Goal: Check status: Check status

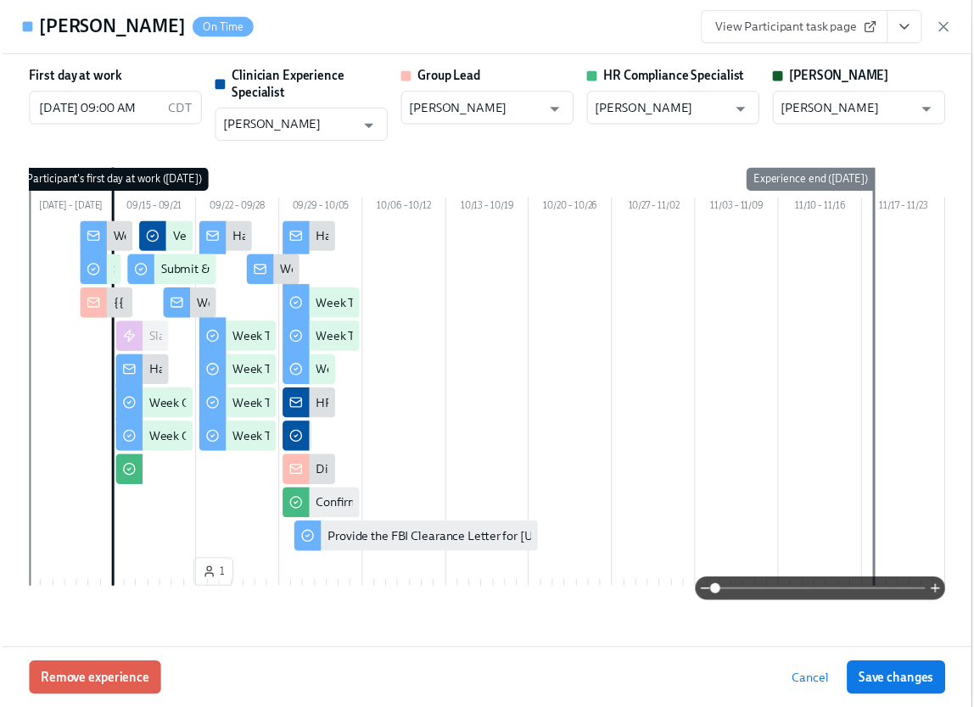
scroll to position [0, 24528]
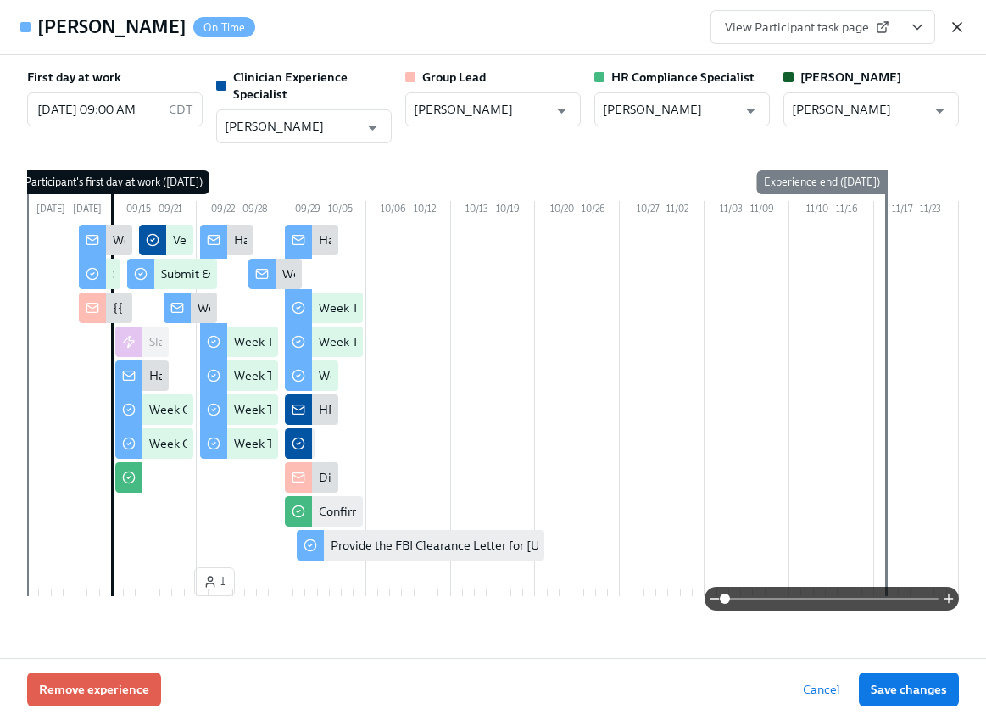
click at [958, 25] on icon "button" at bounding box center [957, 27] width 8 height 8
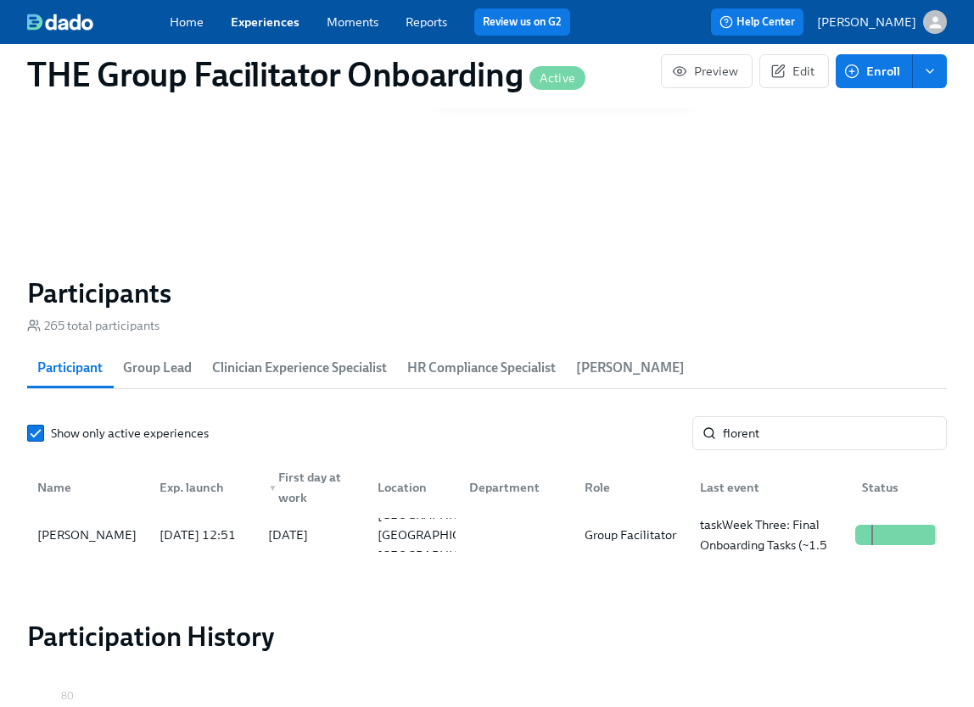
scroll to position [1264, 0]
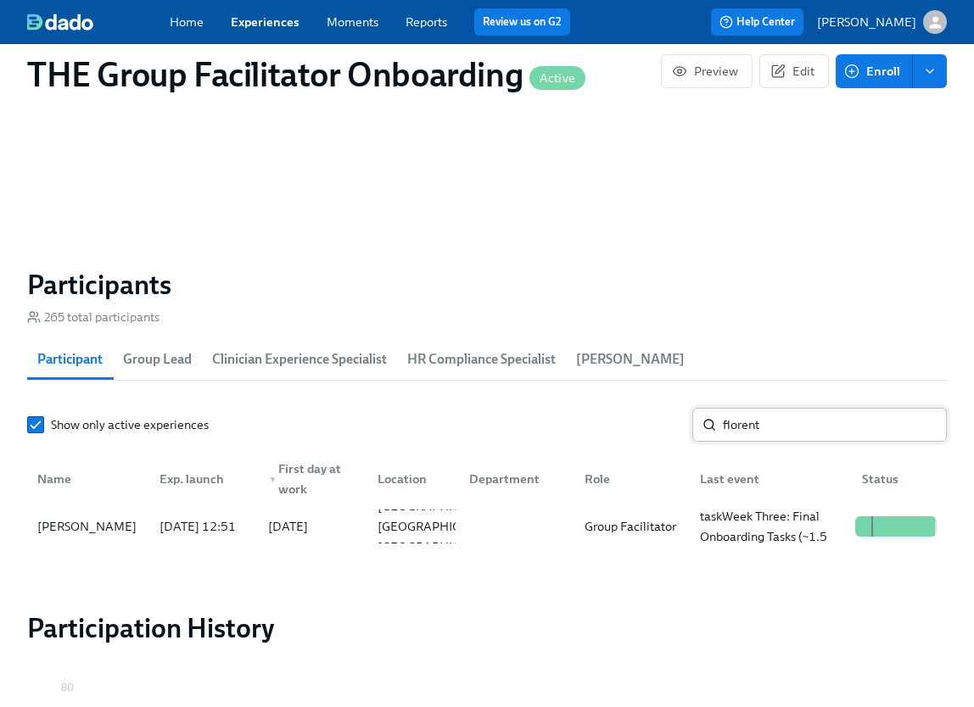
click at [755, 438] on input "florent" at bounding box center [835, 425] width 224 height 34
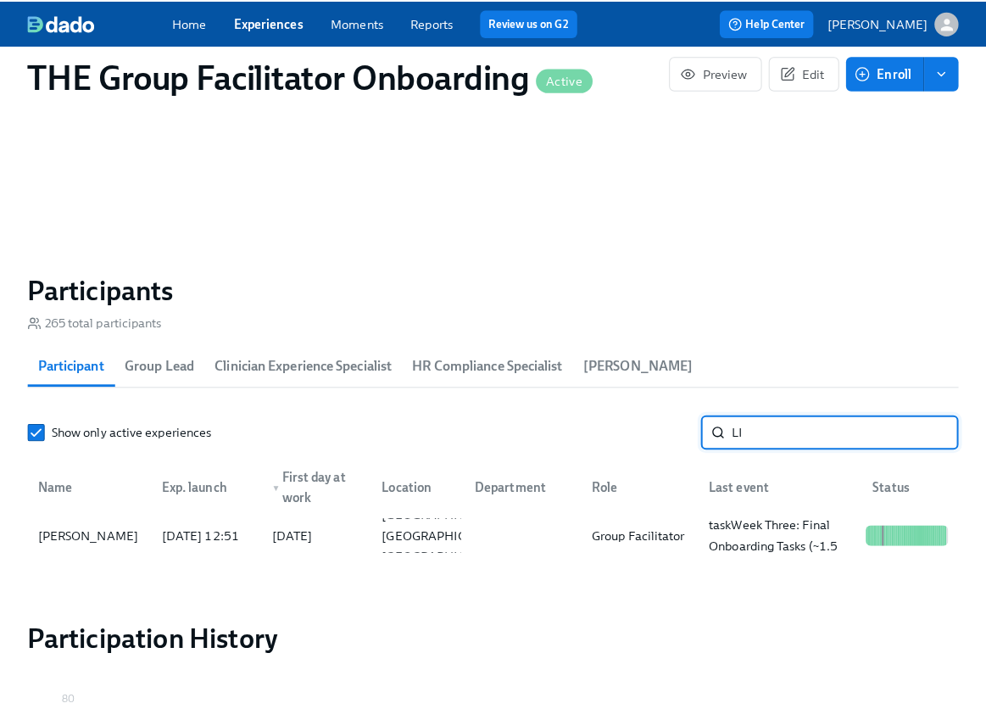
scroll to position [0, 24528]
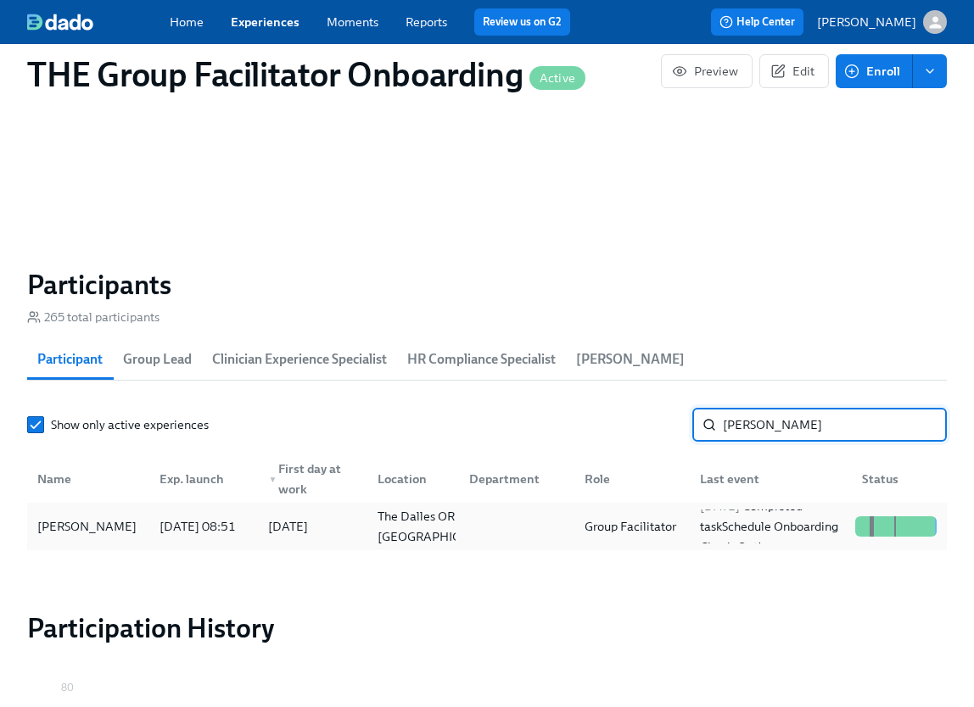
type input "LINdh"
click at [134, 530] on div "Lena Lindhorst" at bounding box center [88, 527] width 115 height 34
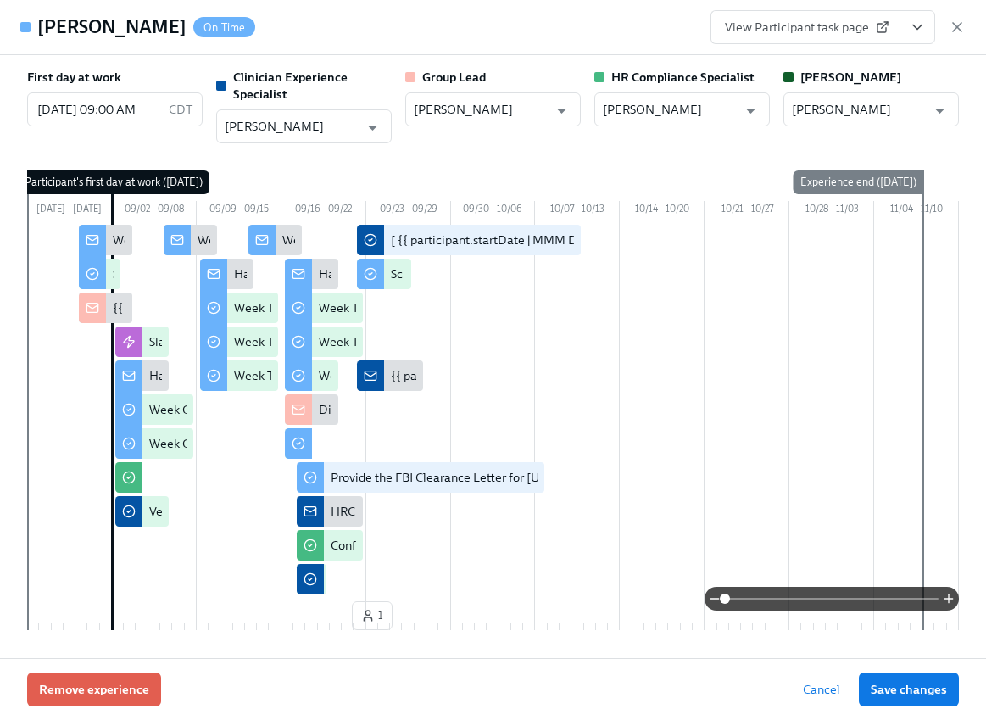
click at [926, 37] on button "View task page" at bounding box center [918, 27] width 36 height 34
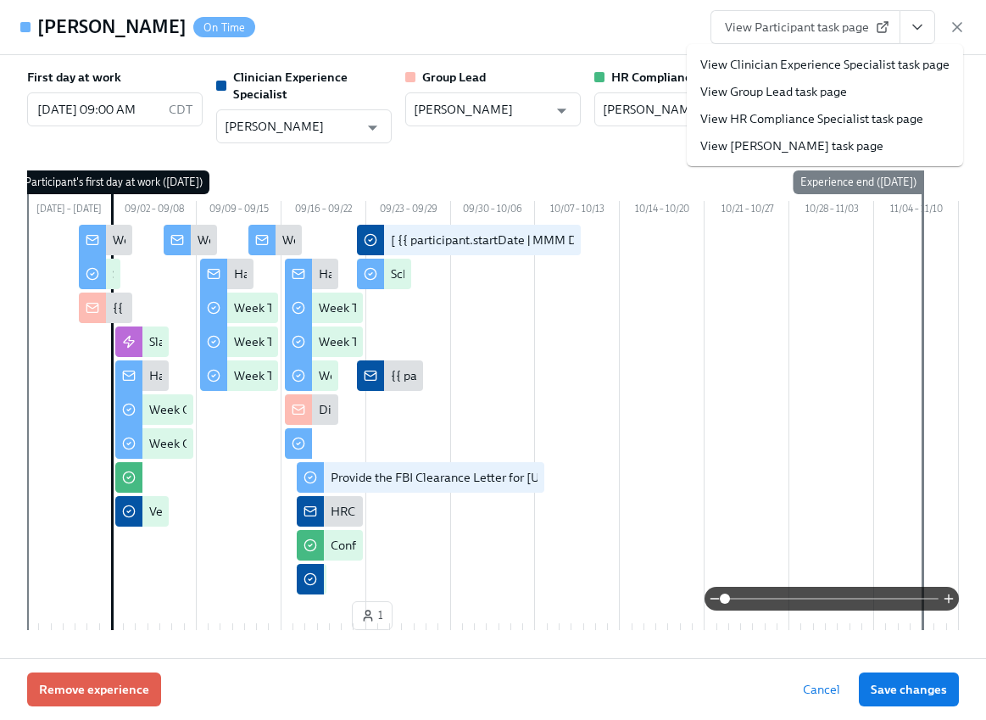
click at [908, 64] on link "View Clinician Experience Specialist task page" at bounding box center [825, 64] width 249 height 17
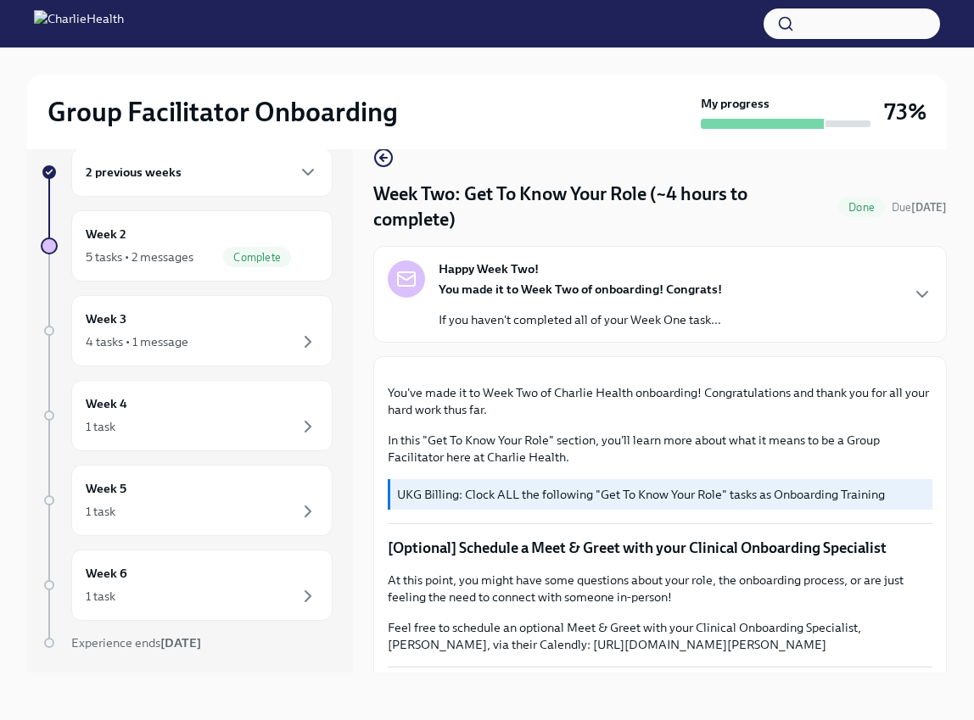
scroll to position [1391, 0]
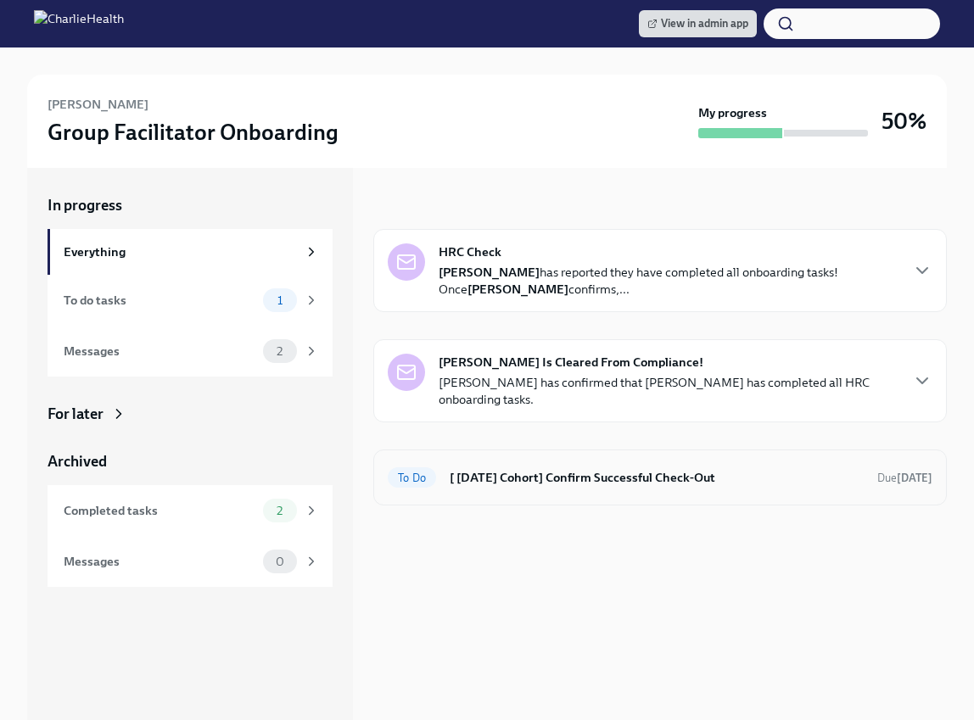
click at [500, 469] on h6 "[ Sep 2nd Cohort] Confirm Successful Check-Out" at bounding box center [657, 477] width 414 height 19
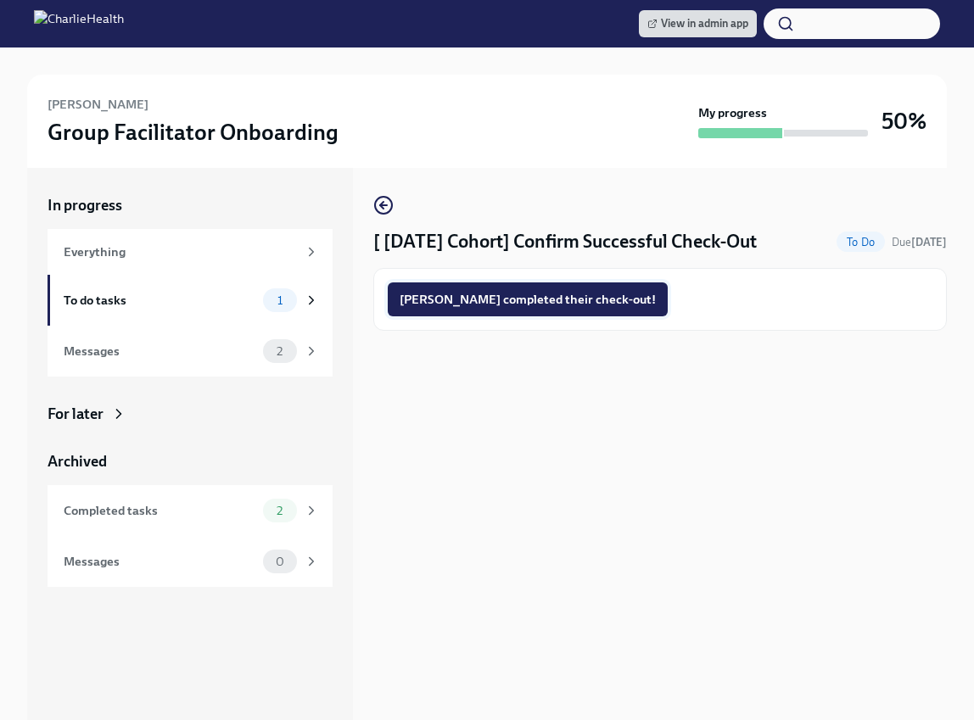
click at [483, 299] on span "Lena completed their check-out!" at bounding box center [527, 299] width 256 height 17
